Goal: Task Accomplishment & Management: Complete application form

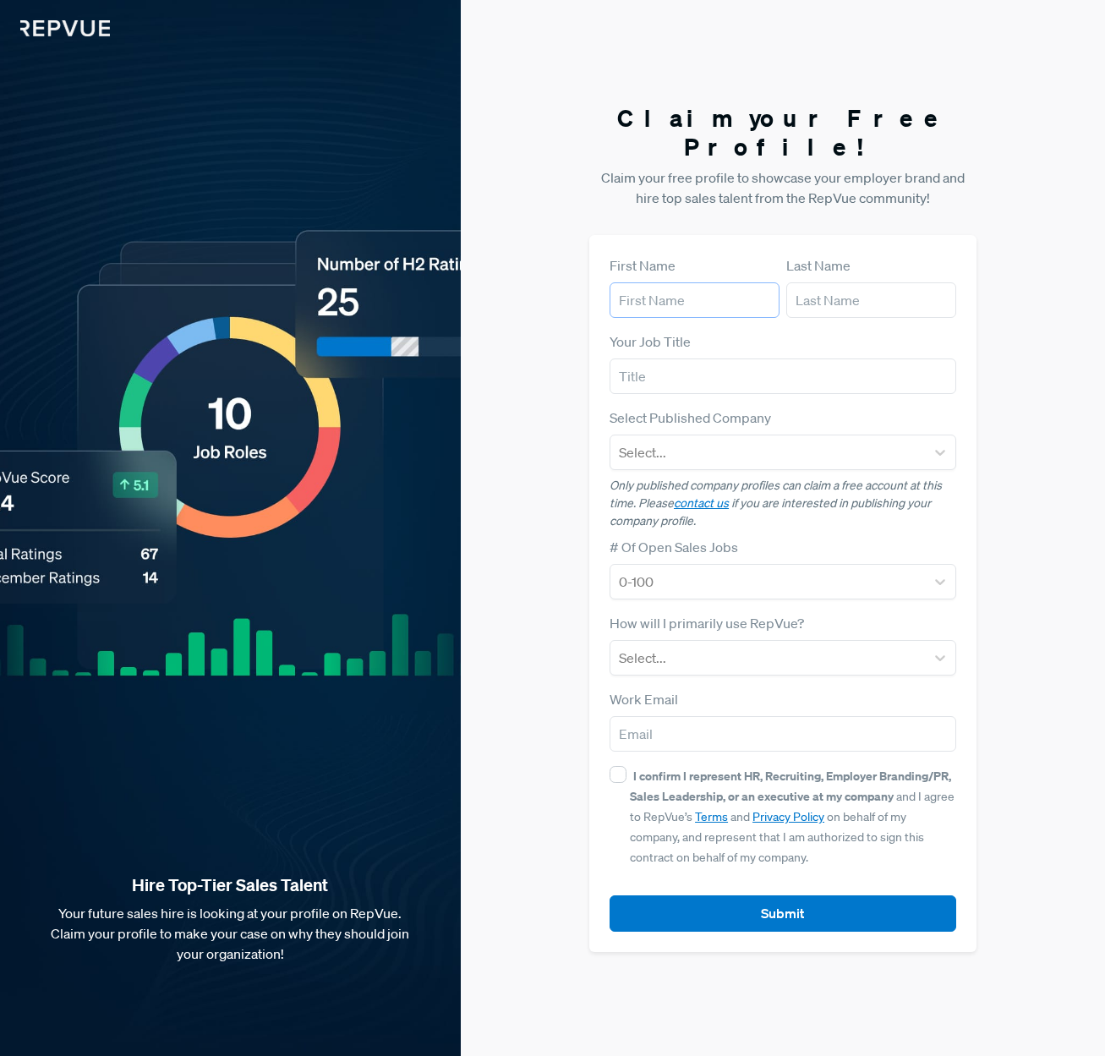
click at [664, 282] on input "text" at bounding box center [694, 300] width 170 height 36
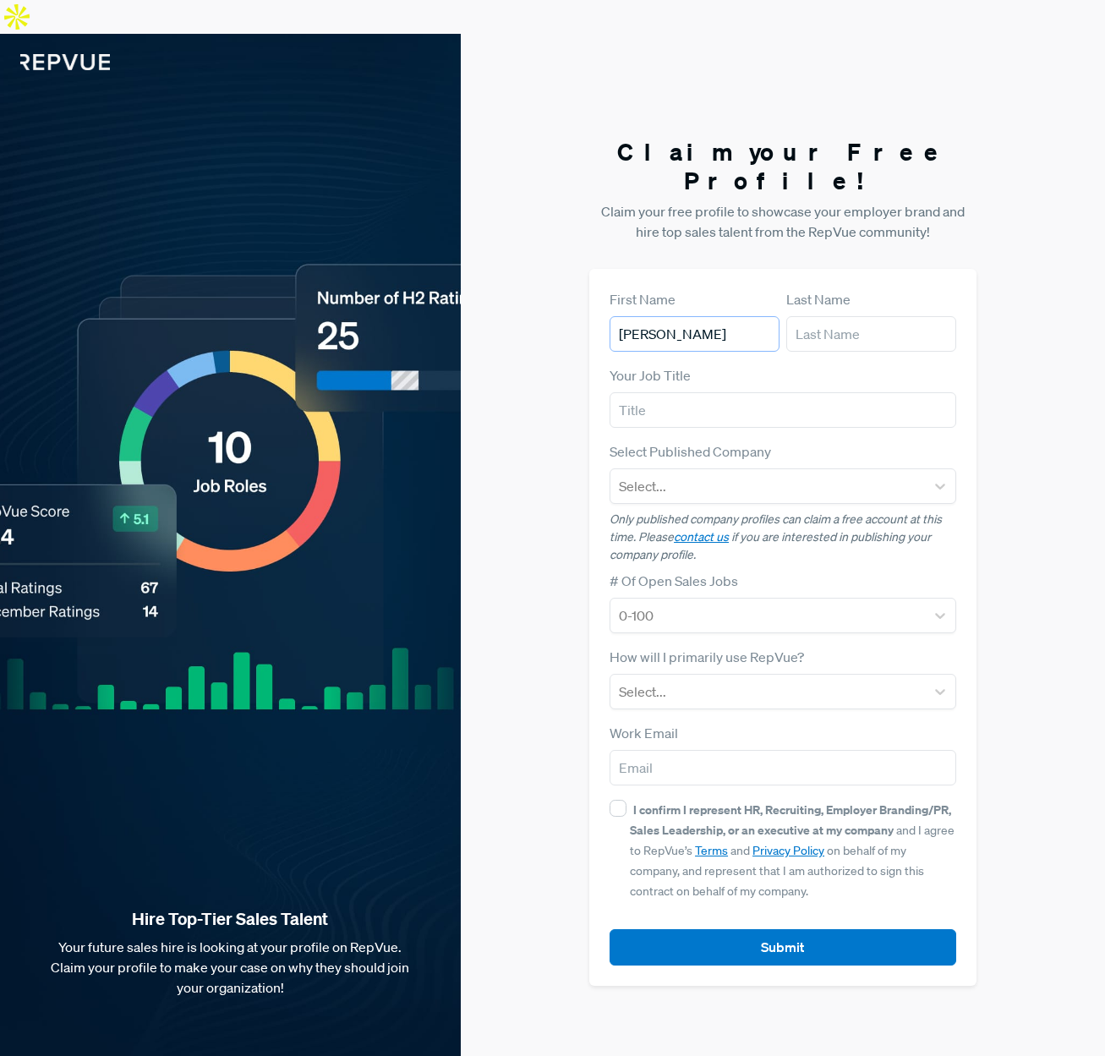
type input "[PERSON_NAME]"
click at [746, 392] on input "text" at bounding box center [782, 410] width 346 height 36
paste input "Enlighten Press"
type input "Enlighten Press"
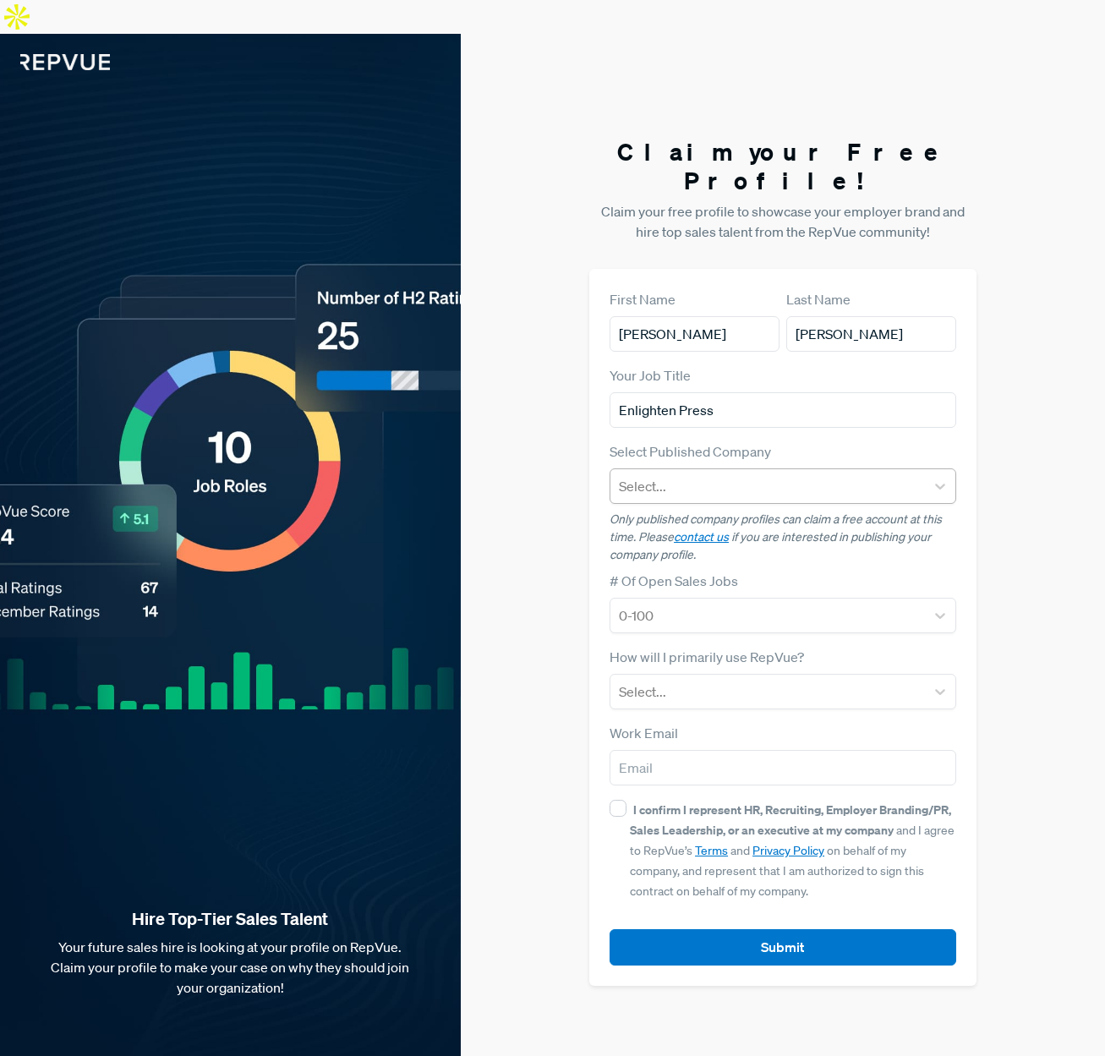
drag, startPoint x: 495, startPoint y: 443, endPoint x: 611, endPoint y: 441, distance: 115.8
click at [496, 443] on div "Claim your Free Profile! Claim your free profile to showcase your employer bran…" at bounding box center [783, 562] width 644 height 1056
click at [627, 474] on div at bounding box center [767, 486] width 297 height 24
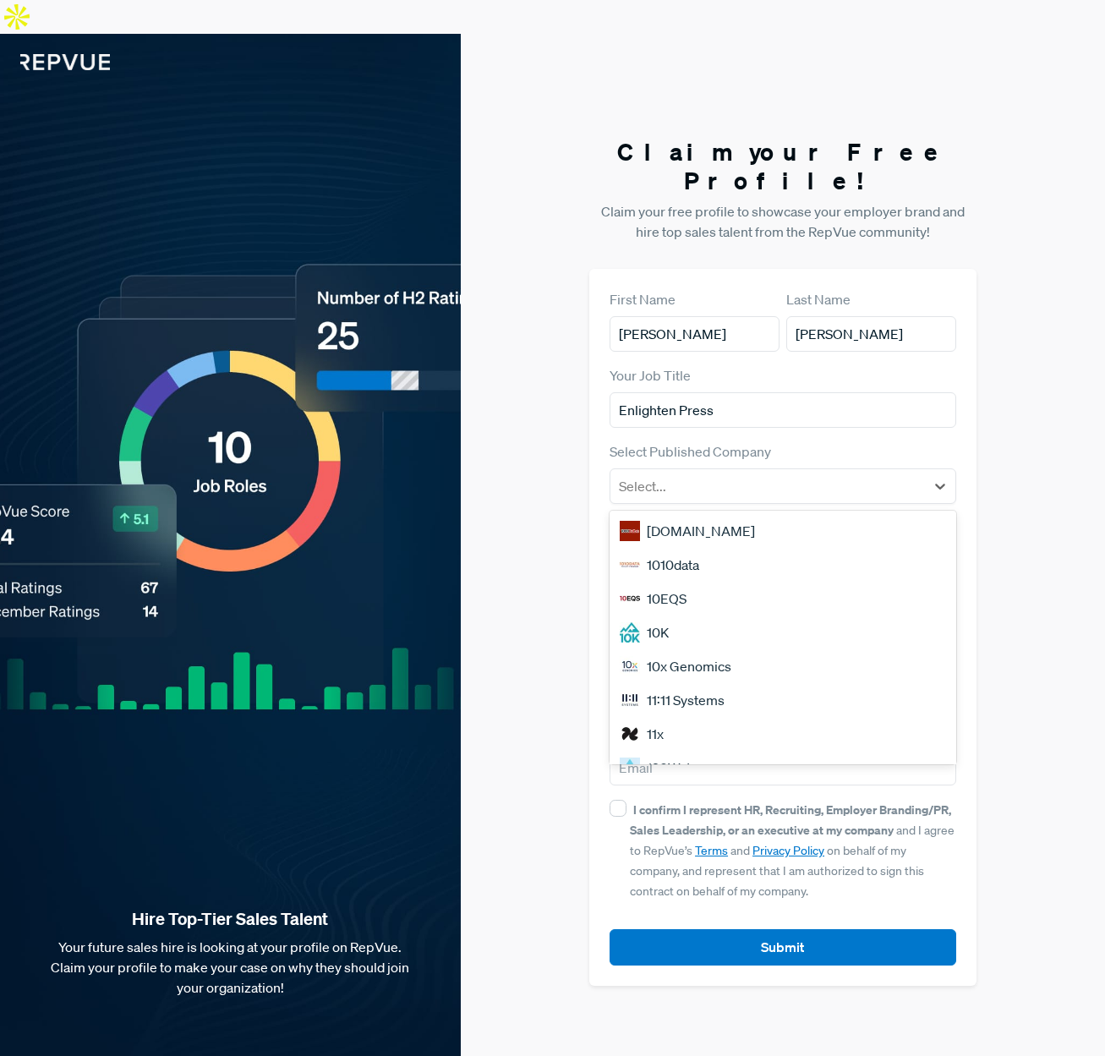
scroll to position [584, 0]
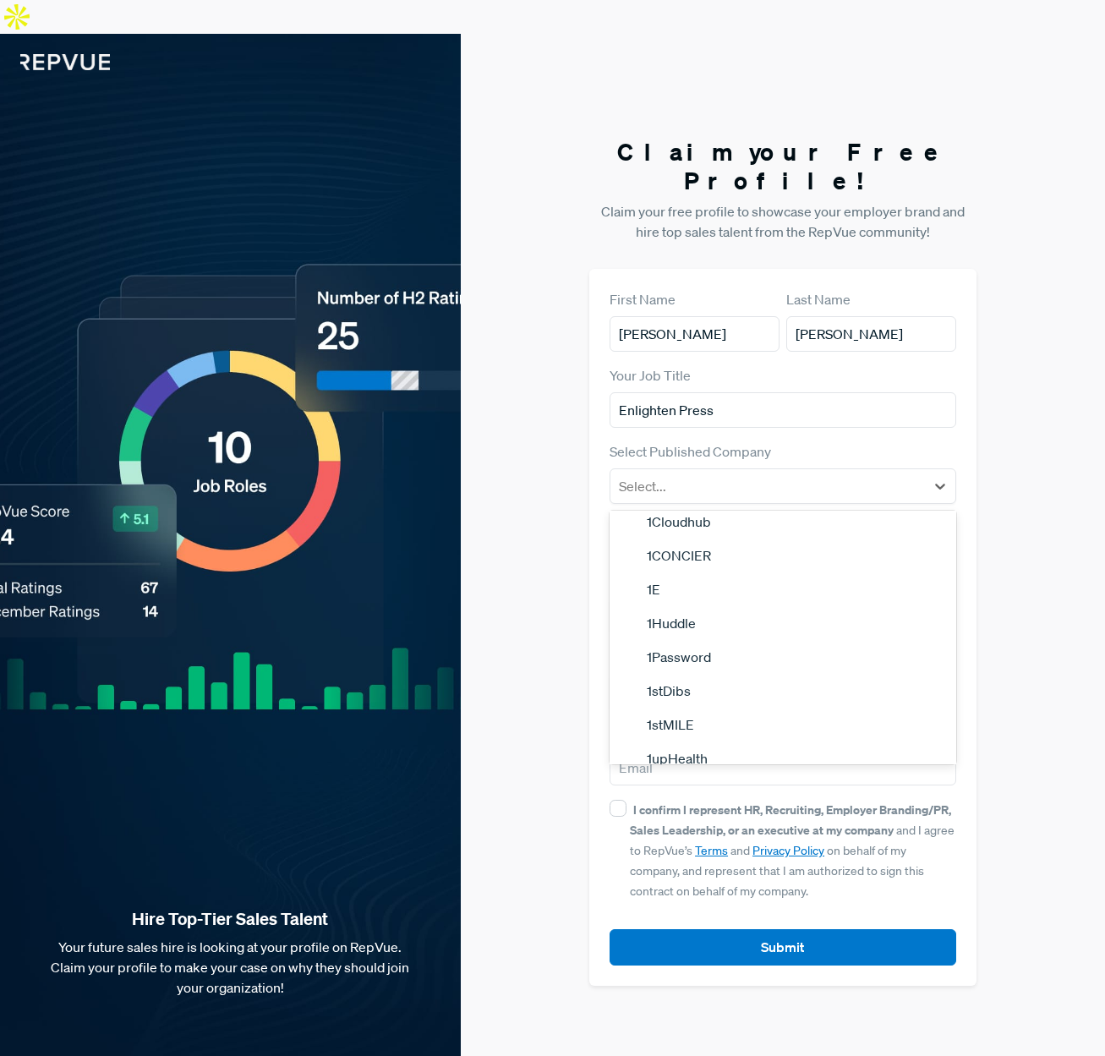
paste input "Enlighten Press"
type input "Enlighten Press"
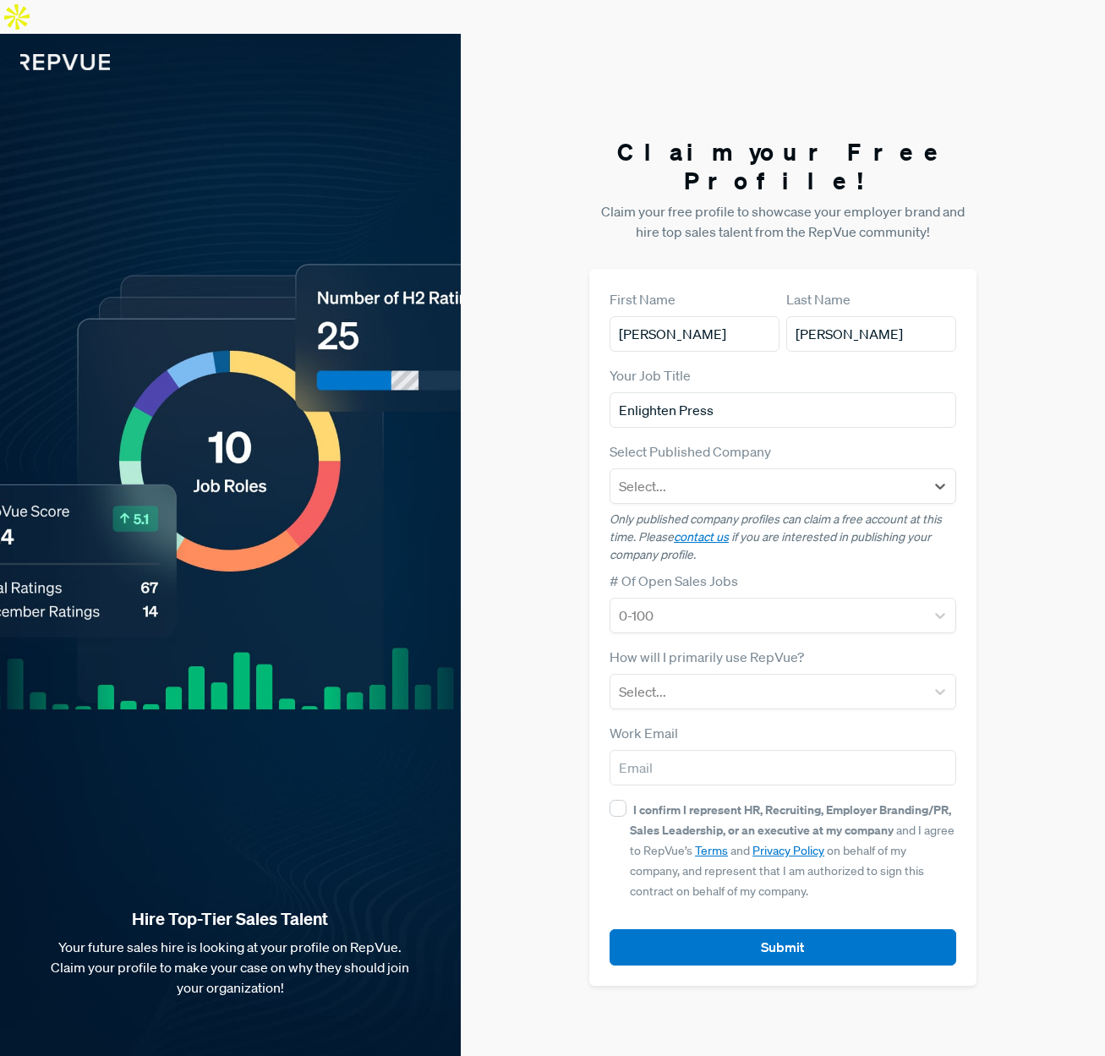
drag, startPoint x: 746, startPoint y: 438, endPoint x: 584, endPoint y: 423, distance: 162.9
click at [584, 423] on div "Claim your Free Profile! Claim your free profile to showcase your employer bran…" at bounding box center [783, 562] width 644 height 1056
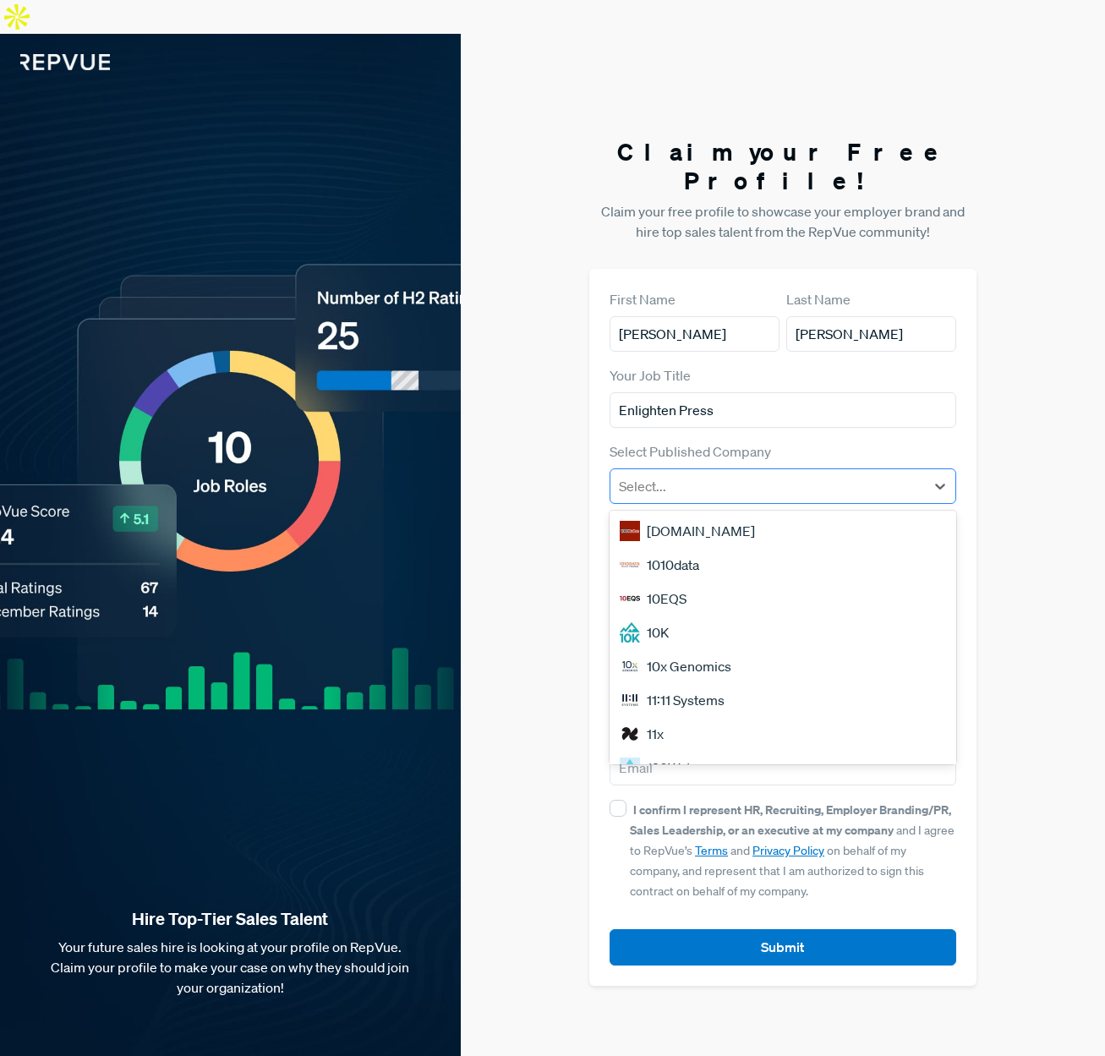
click at [682, 468] on div "Select..." at bounding box center [782, 486] width 346 height 36
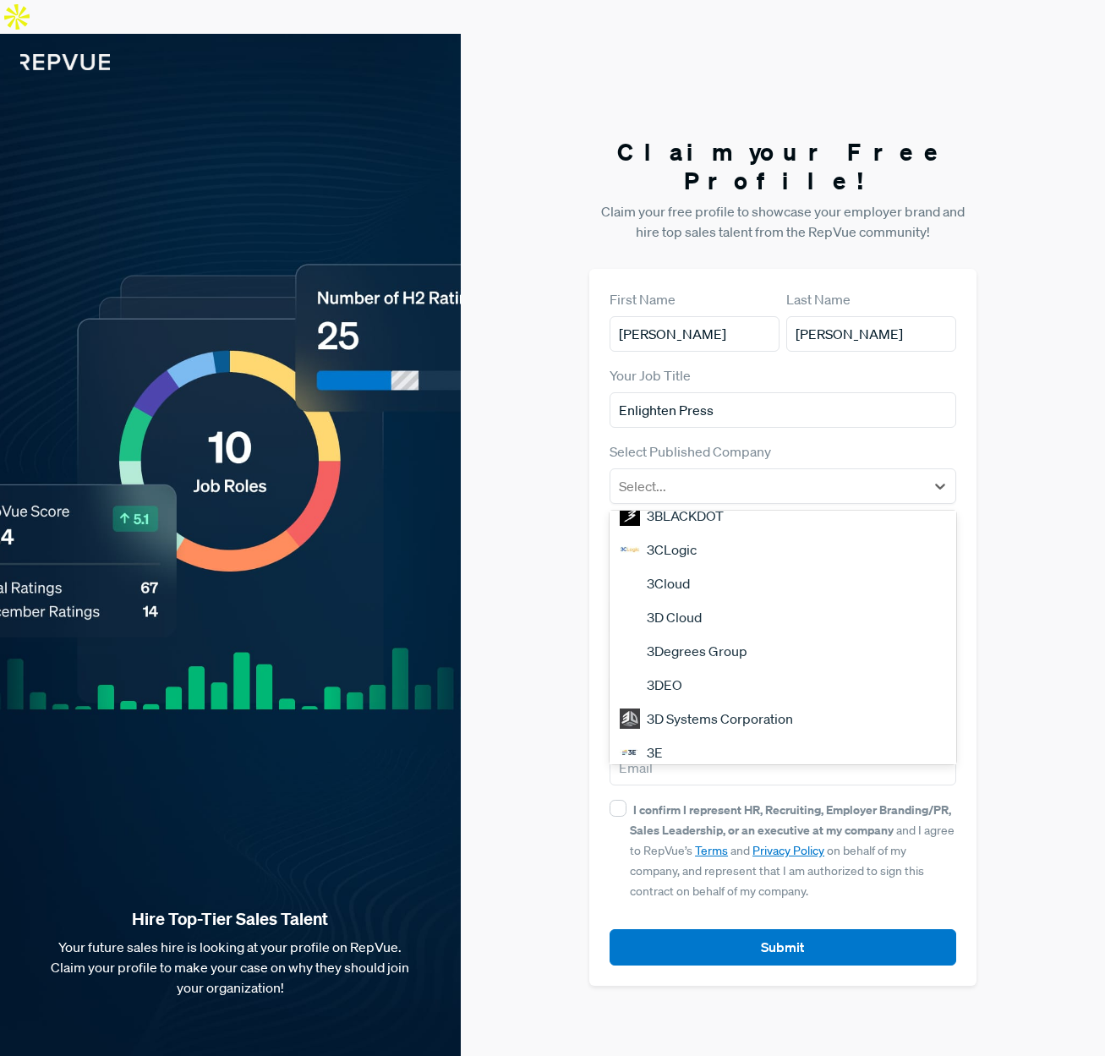
scroll to position [1444, 0]
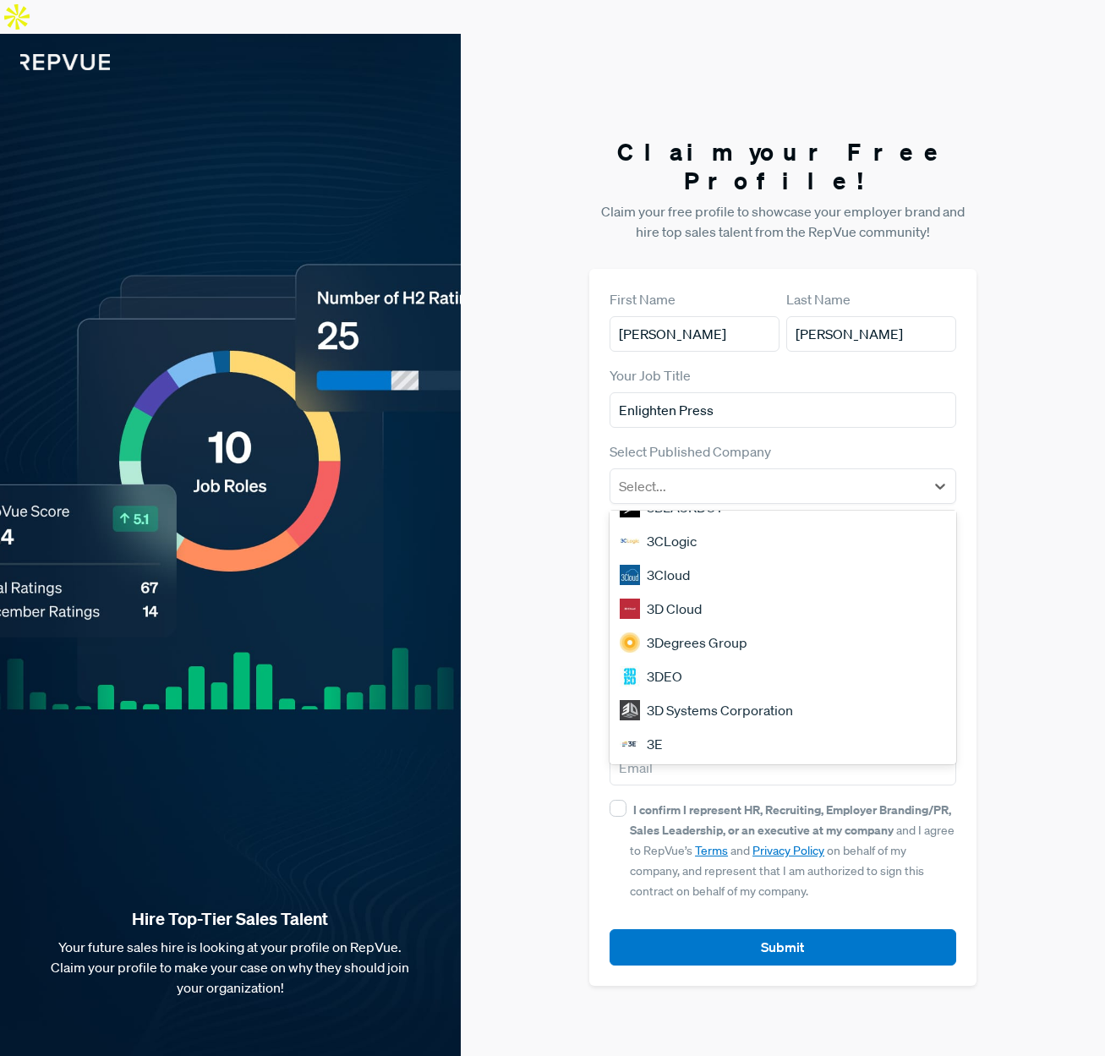
click at [477, 544] on div "Claim your Free Profile! Claim your free profile to showcase your employer bran…" at bounding box center [783, 562] width 644 height 1056
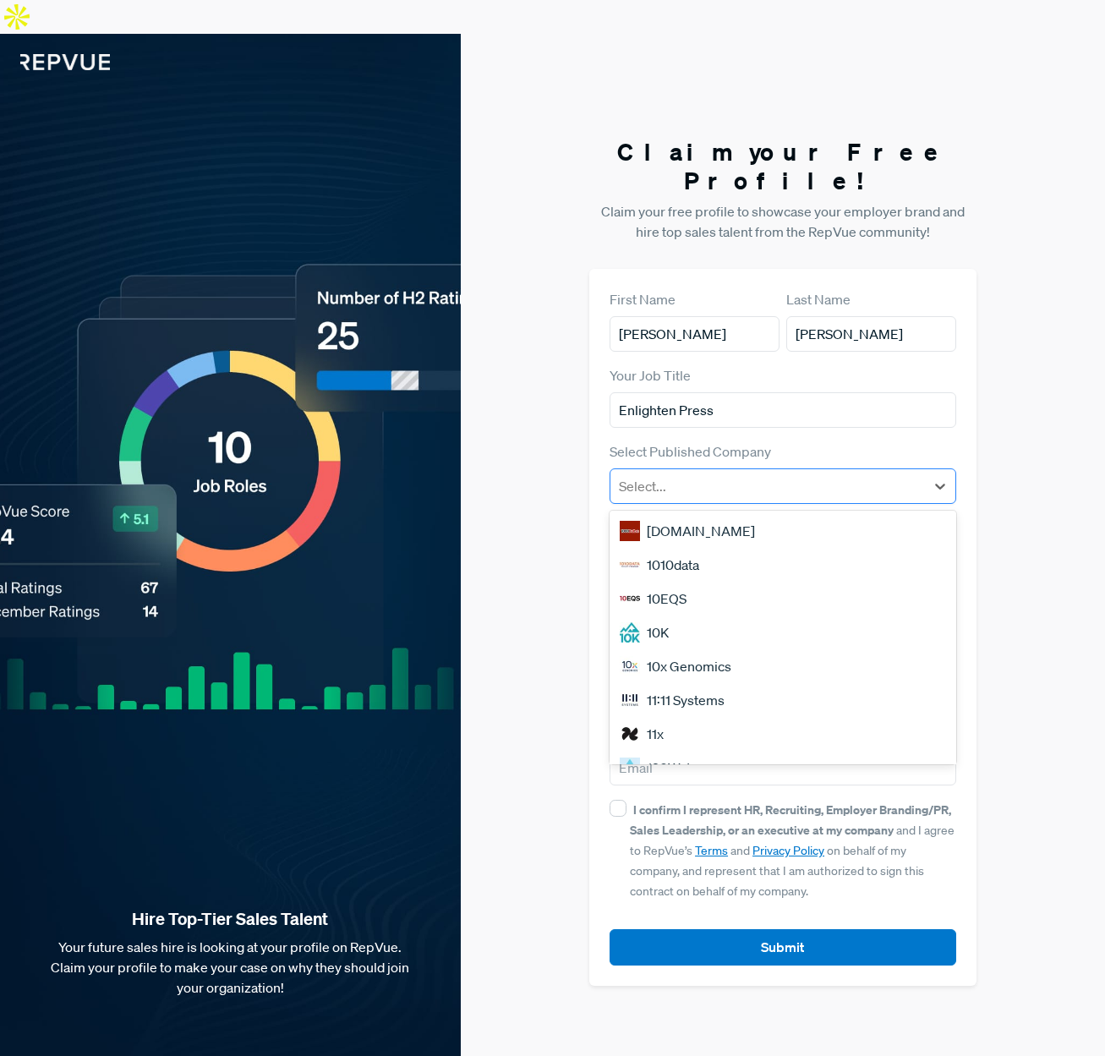
click at [722, 471] on div "Select..." at bounding box center [767, 486] width 314 height 30
paste input "Enlighten Press"
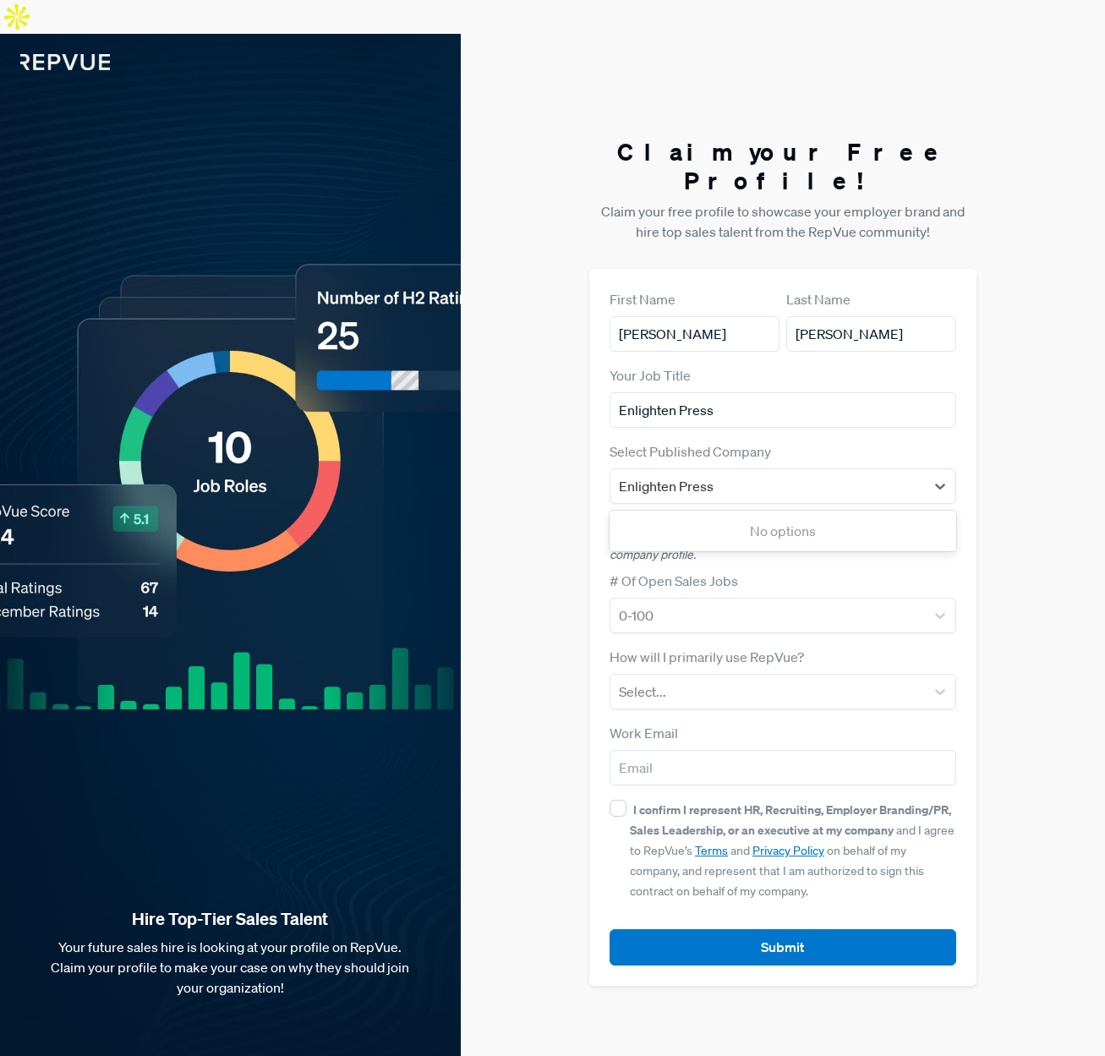
type input "Enlighten Press"
click at [556, 497] on div "Claim your Free Profile! Claim your free profile to showcase your employer bran…" at bounding box center [783, 562] width 644 height 1056
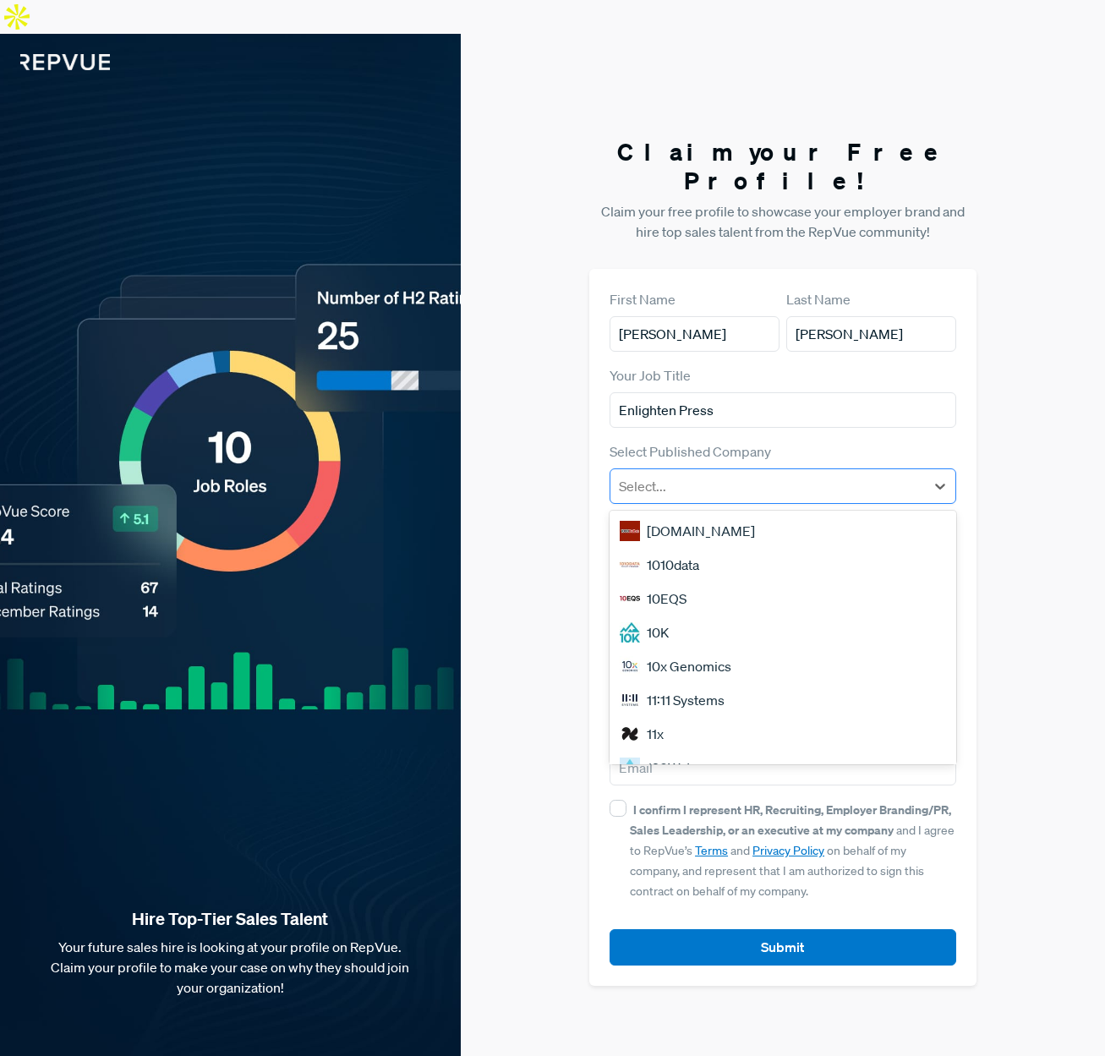
click at [686, 474] on div at bounding box center [767, 486] width 297 height 24
paste input "Enlighten Press"
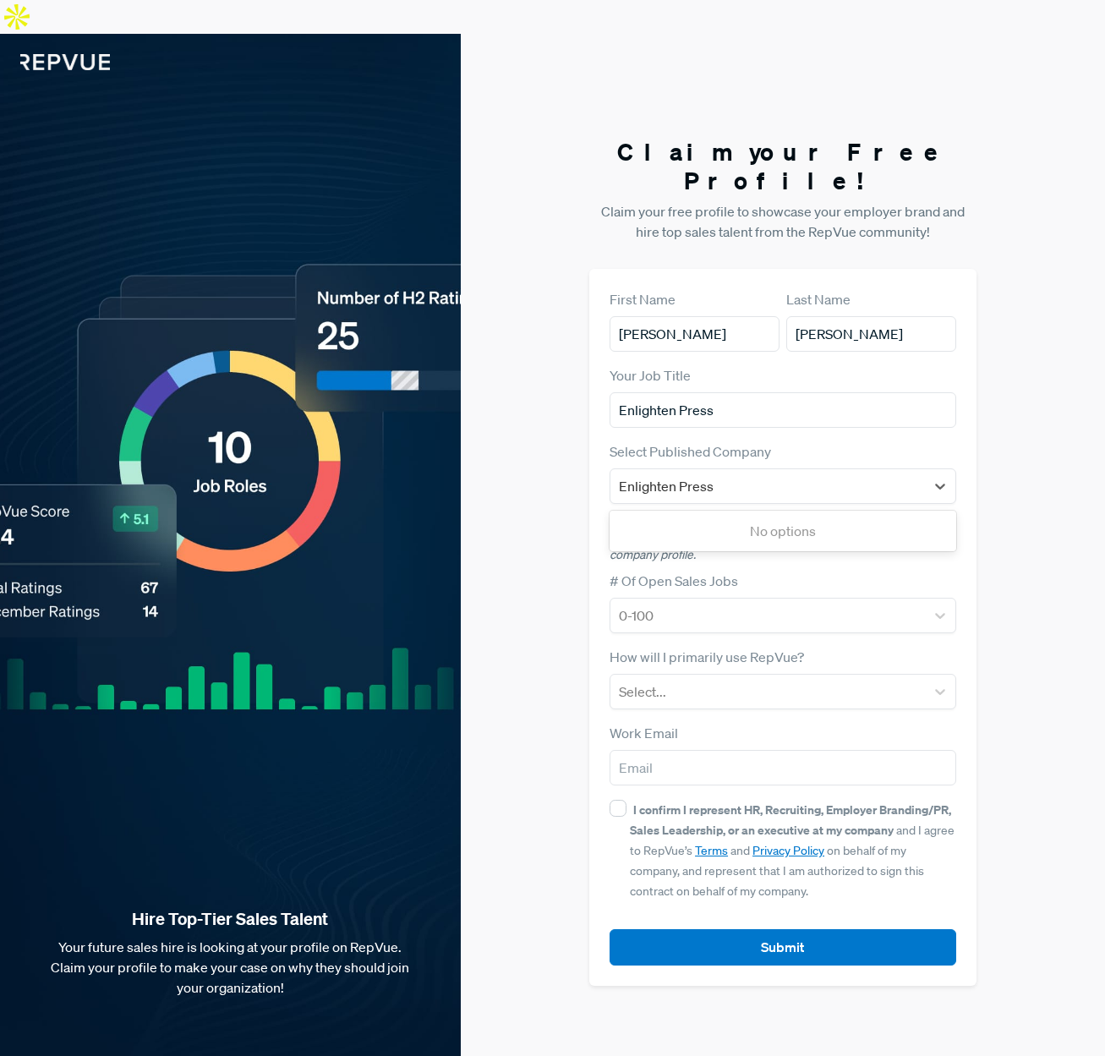
click at [724, 514] on div "No options" at bounding box center [782, 531] width 346 height 34
type input "Enlighten Press"
click at [735, 392] on input "Enlighten Press" at bounding box center [782, 410] width 346 height 36
drag, startPoint x: 742, startPoint y: 362, endPoint x: 555, endPoint y: 356, distance: 186.9
click at [555, 356] on div "Claim your Free Profile! Claim your free profile to showcase your employer bran…" at bounding box center [783, 562] width 644 height 1056
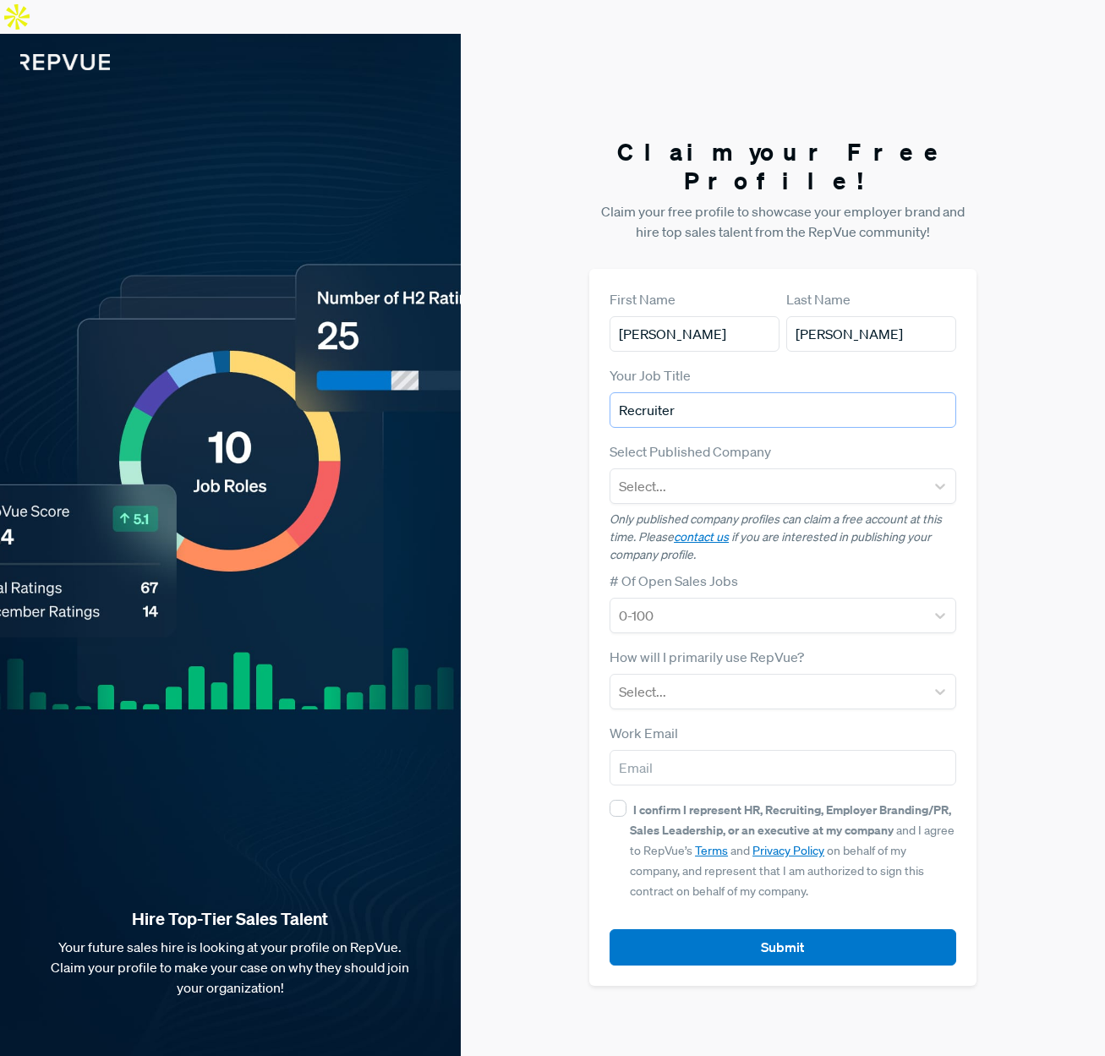
type input "Recruiter"
click at [539, 385] on div "Claim your Free Profile! Claim your free profile to showcase your employer bran…" at bounding box center [783, 562] width 644 height 1056
click at [669, 604] on div at bounding box center [767, 616] width 297 height 24
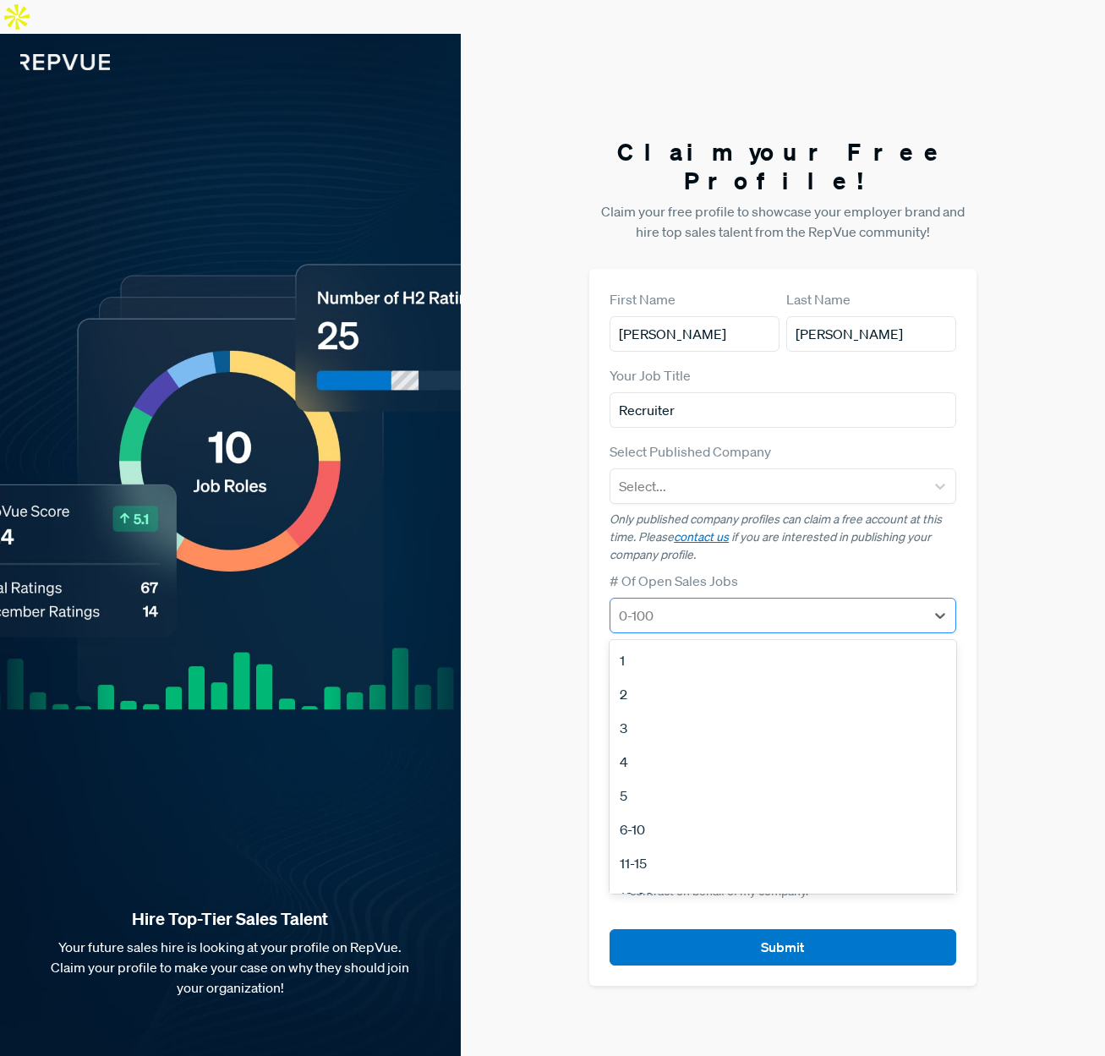
type input "2"
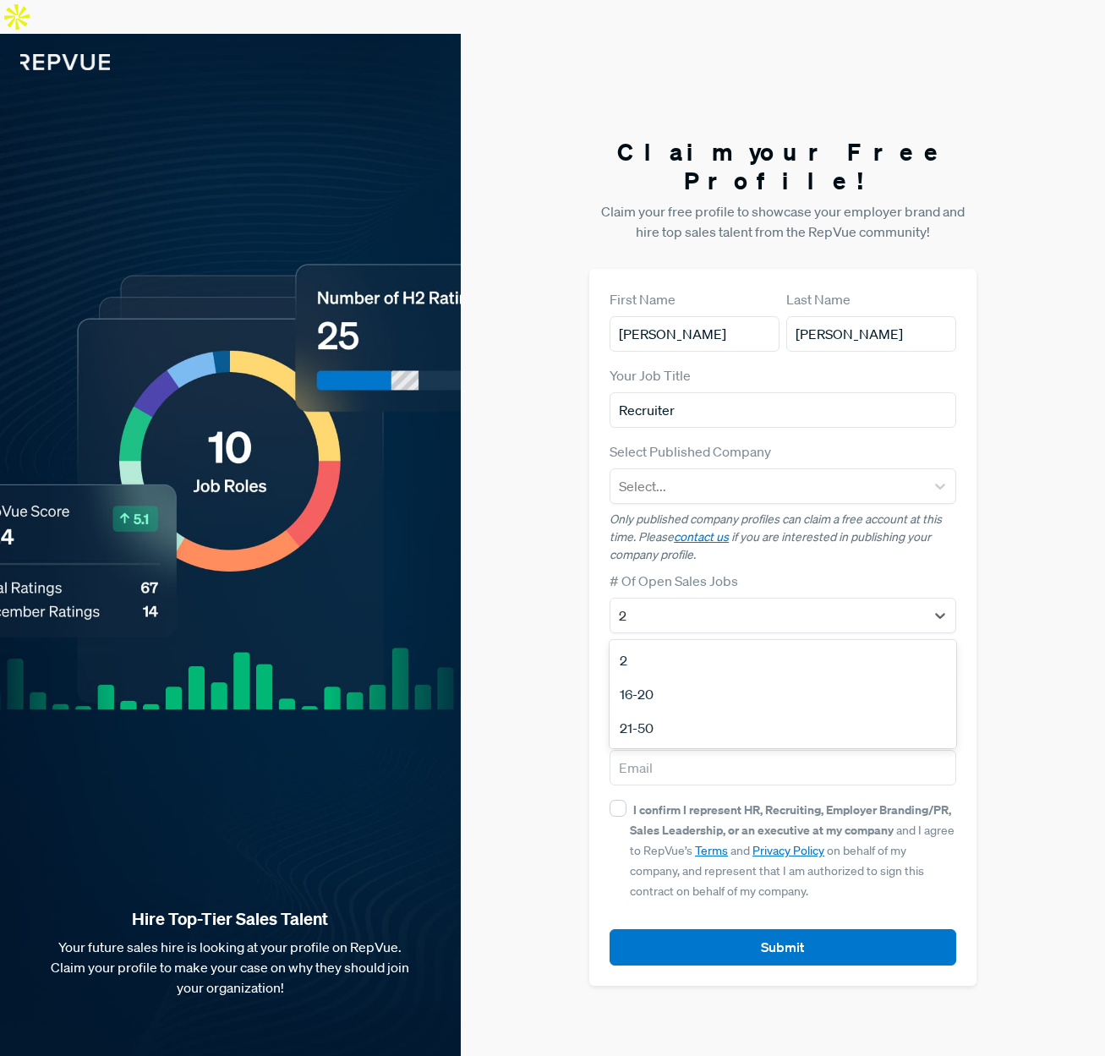
click at [685, 643] on div "2" at bounding box center [782, 660] width 346 height 34
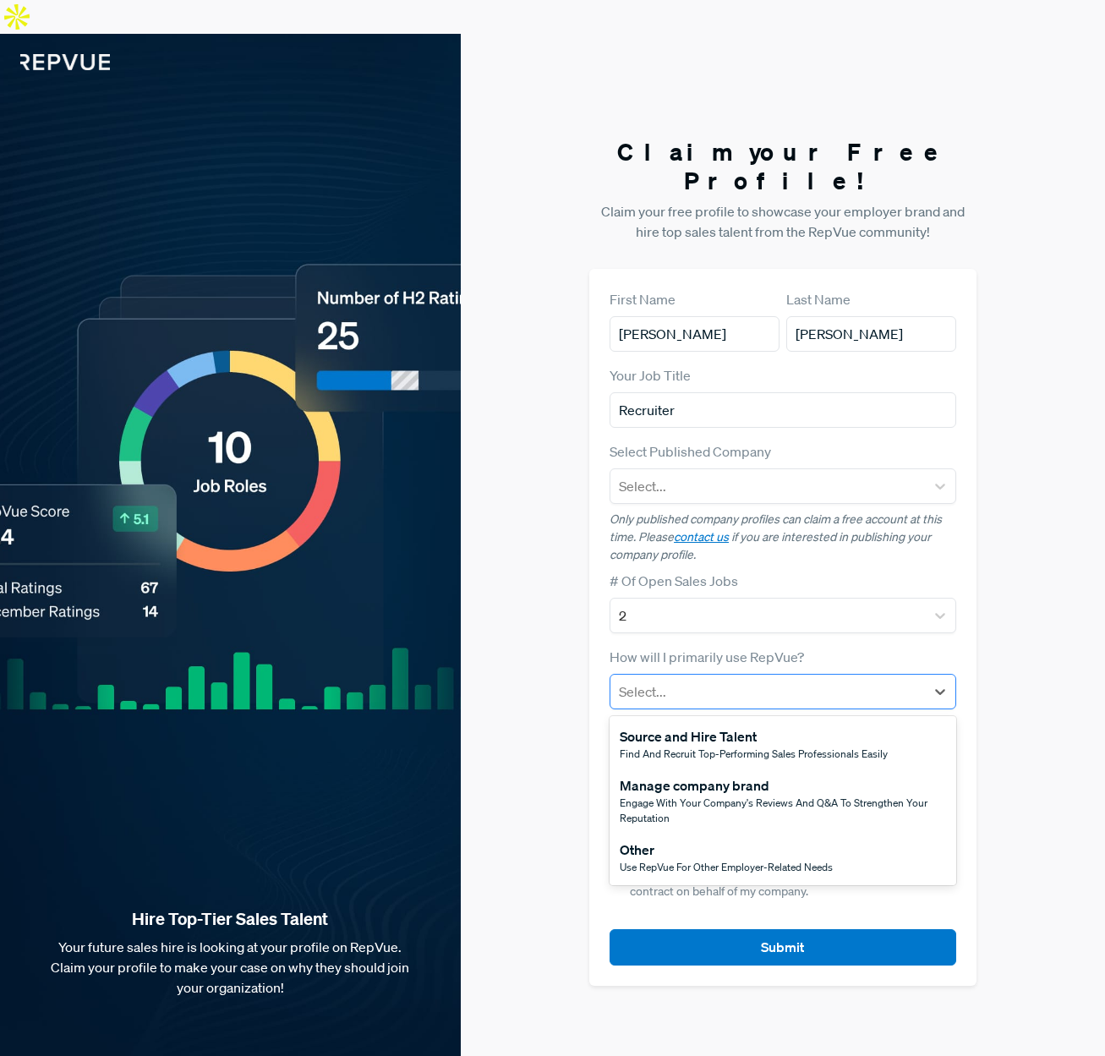
click at [657, 680] on div at bounding box center [767, 692] width 297 height 24
